Goal: Task Accomplishment & Management: Manage account settings

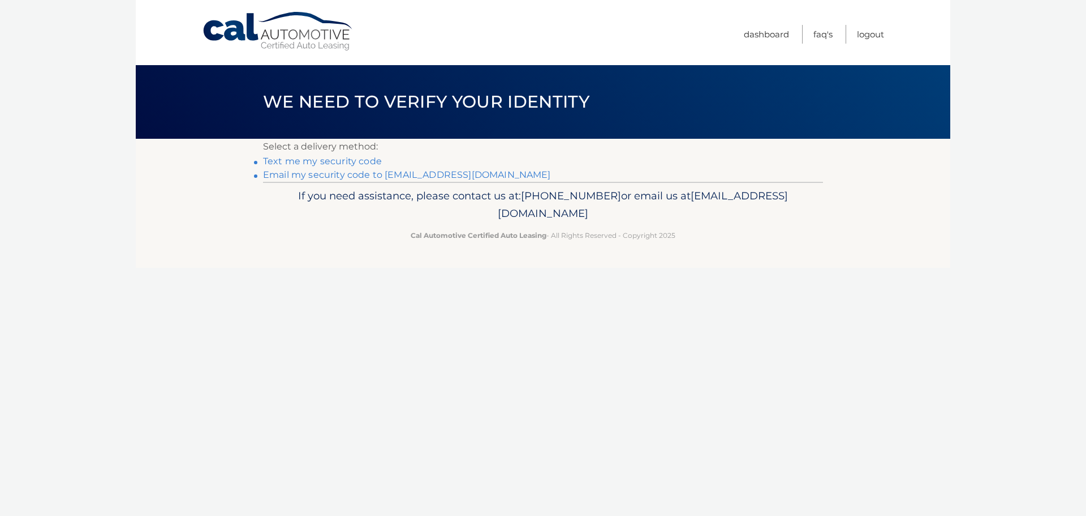
click at [341, 173] on link "Email my security code to m*********@calautomotive.com" at bounding box center [407, 174] width 288 height 11
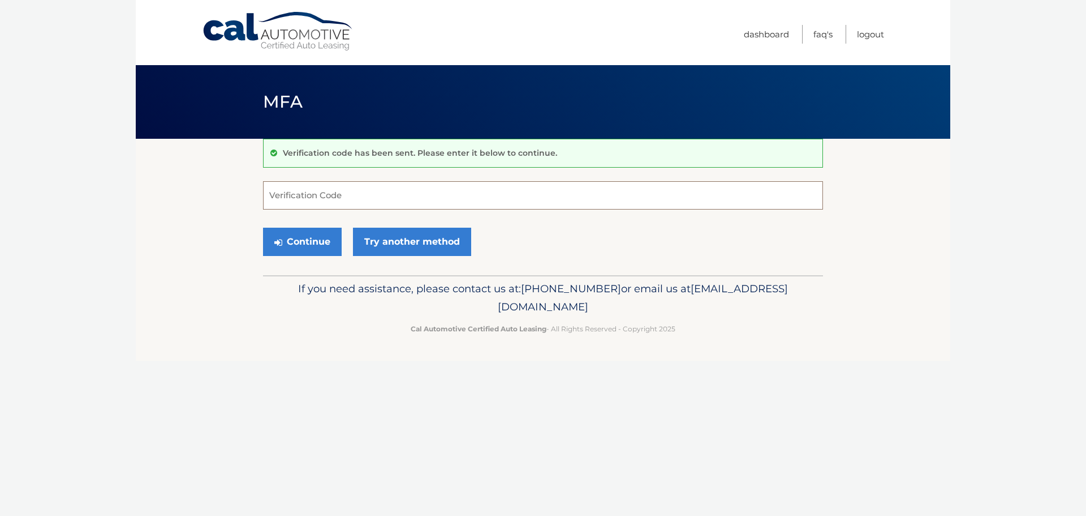
click at [316, 196] on input "Verification Code" at bounding box center [543, 195] width 560 height 28
click at [284, 196] on input "Verification Code" at bounding box center [543, 195] width 560 height 28
type input "513963"
click at [263, 227] on button "Continue" at bounding box center [302, 241] width 79 height 28
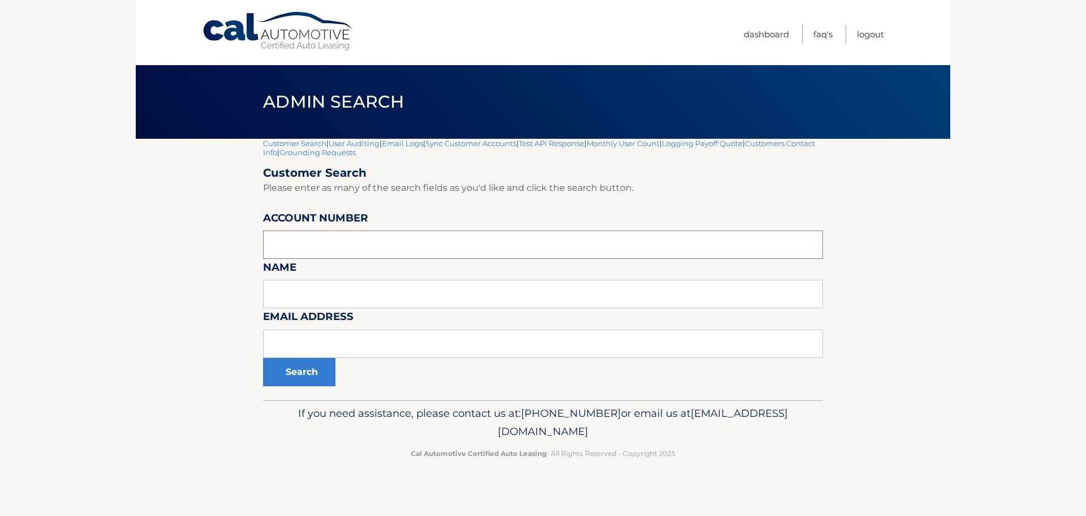
click at [283, 250] on input "text" at bounding box center [543, 244] width 560 height 28
type input "44455527003"
click at [302, 374] on button "Search" at bounding box center [299, 372] width 72 height 28
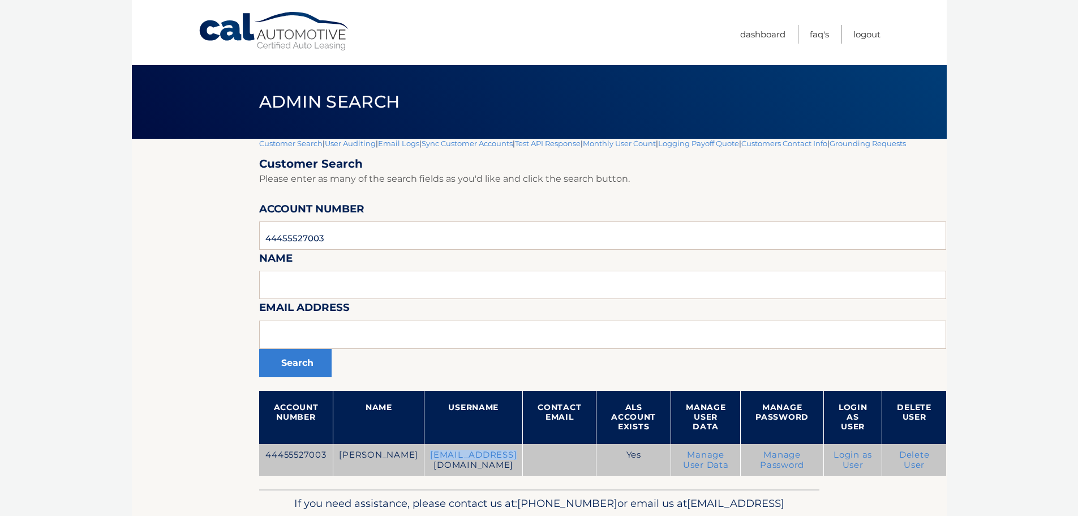
drag, startPoint x: 495, startPoint y: 462, endPoint x: 407, endPoint y: 457, distance: 88.4
click at [424, 457] on td "[EMAIL_ADDRESS][DOMAIN_NAME]" at bounding box center [473, 460] width 98 height 32
copy td "[EMAIL_ADDRESS][DOMAIN_NAME]"
click at [899, 466] on link "Delete User" at bounding box center [914, 459] width 31 height 20
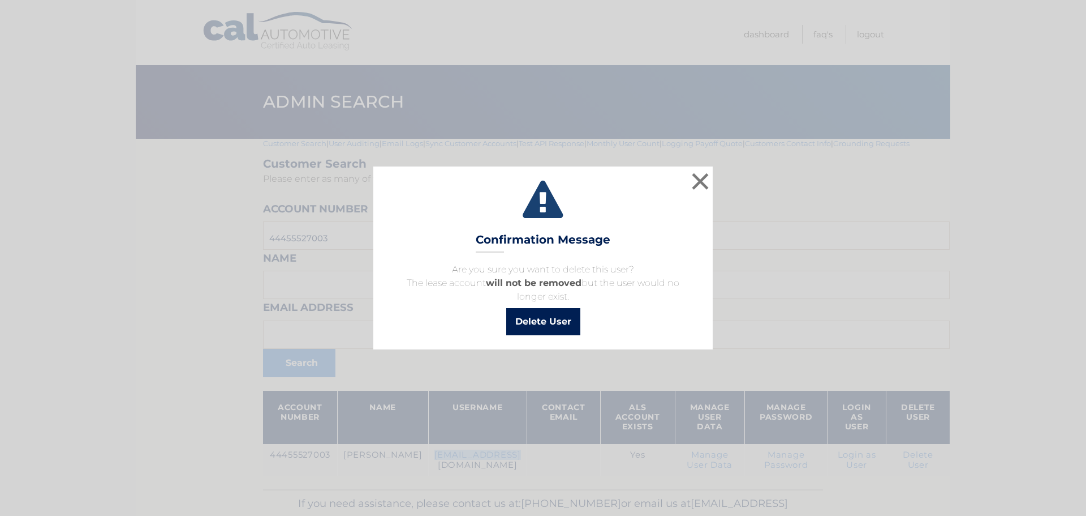
click at [539, 317] on button "Delete User" at bounding box center [543, 321] width 74 height 27
